Goal: Entertainment & Leisure: Consume media (video, audio)

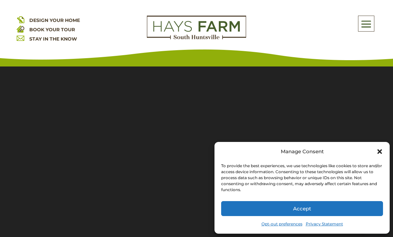
click at [139, 110] on section "Video Player 00:00 00:00 00:32 Use Up/Down Arrow keys to increase or decrease v…" at bounding box center [196, 166] width 393 height 216
click at [140, 110] on section "Video Player 00:00 00:00 00:32 Use Up/Down Arrow keys to increase or decrease v…" at bounding box center [196, 166] width 393 height 216
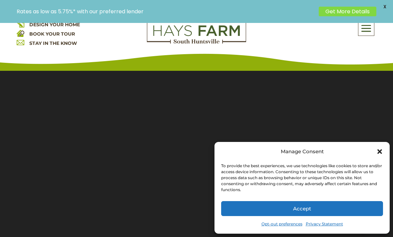
click at [139, 110] on section "Video Player 00:00 00:00 00:32 Use Up/Down Arrow keys to increase or decrease v…" at bounding box center [196, 171] width 393 height 216
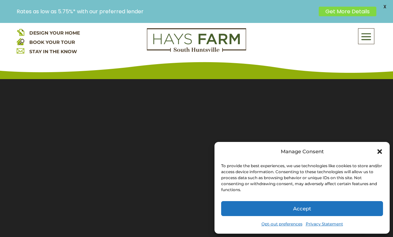
click at [143, 110] on section "Video Player 00:00 00:00 00:32 Use Up/Down Arrow keys to increase or decrease v…" at bounding box center [196, 179] width 393 height 216
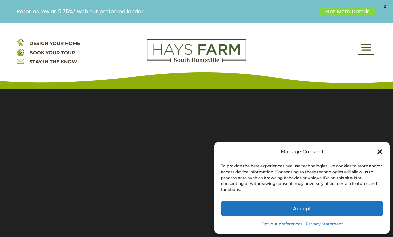
click at [335, 110] on section "Video Player 00:00 00:00 00:32 Use Up/Down Arrow keys to increase or decrease v…" at bounding box center [196, 189] width 393 height 216
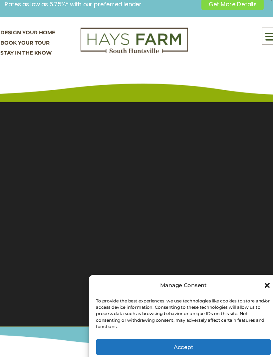
click at [15, 209] on section "Video Player 00:08 00:00 00:32 Use Up/Down Arrow keys to increase or decrease v…" at bounding box center [136, 202] width 273 height 216
click at [246, 207] on section "Video Player 00:08 00:00 00:32 Use Up/Down Arrow keys to increase or decrease v…" at bounding box center [136, 202] width 273 height 216
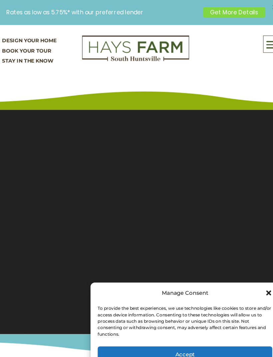
click at [171, 237] on button "Accept" at bounding box center [182, 328] width 162 height 15
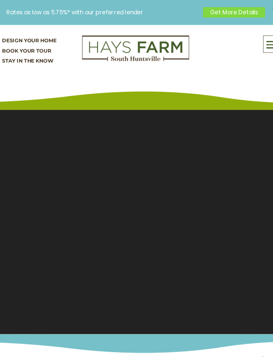
click at [83, 167] on section "Video Player 00:08 00:00 00:32 Use Up/Down Arrow keys to increase or decrease v…" at bounding box center [136, 202] width 273 height 216
